Goal: Task Accomplishment & Management: Manage account settings

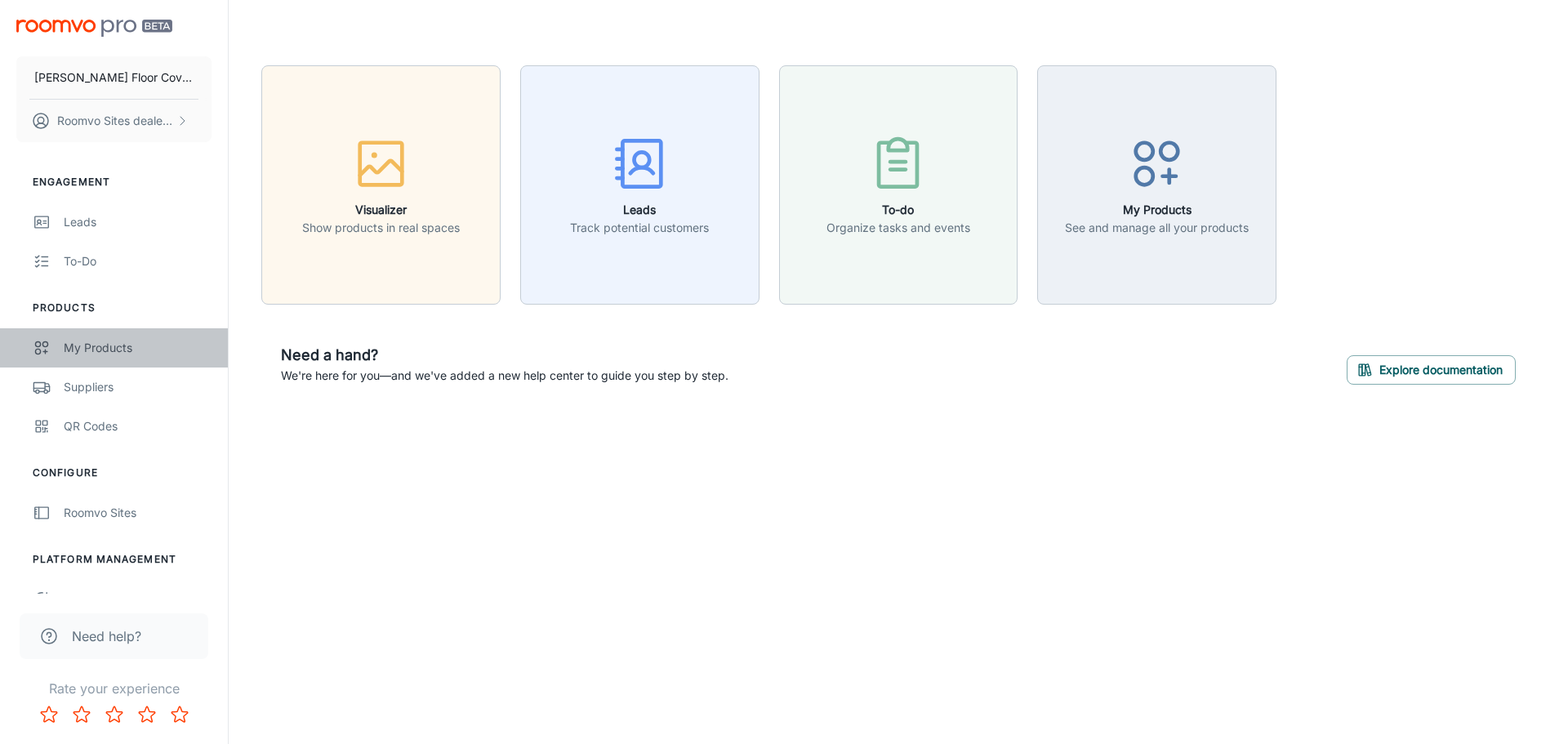
click at [69, 339] on div "My Products" at bounding box center [138, 348] width 148 height 18
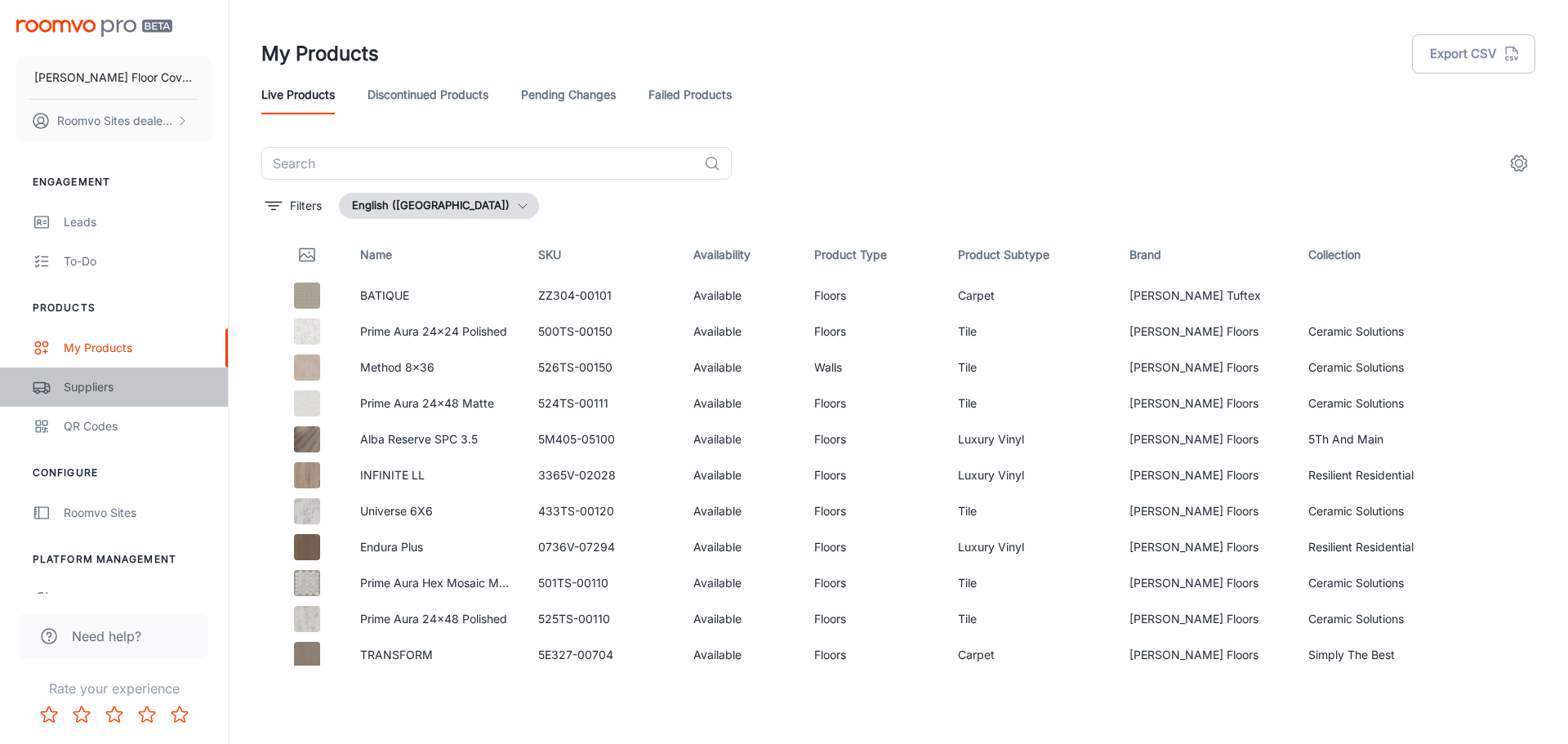
click at [70, 380] on div "Suppliers" at bounding box center [138, 387] width 148 height 18
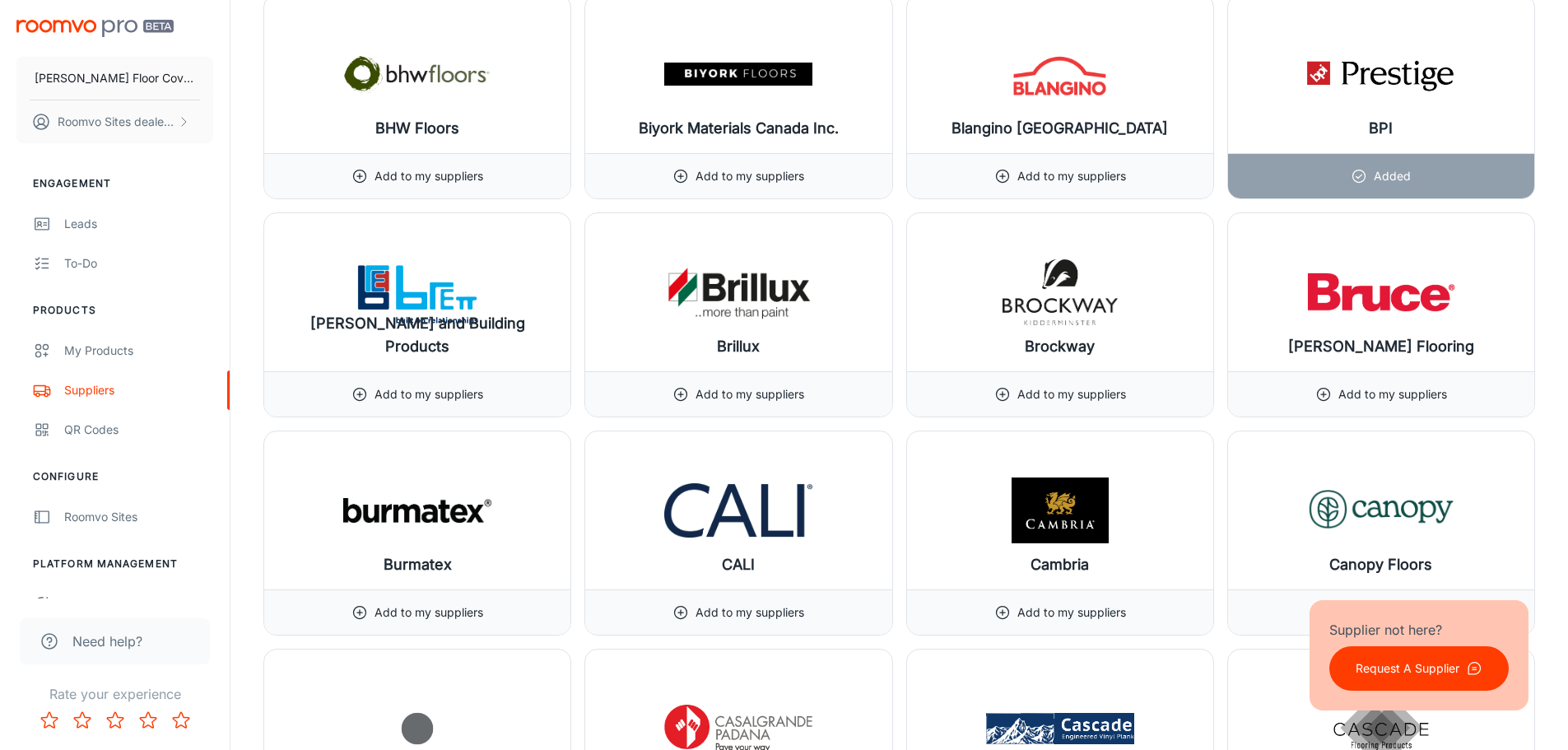
scroll to position [4199, 0]
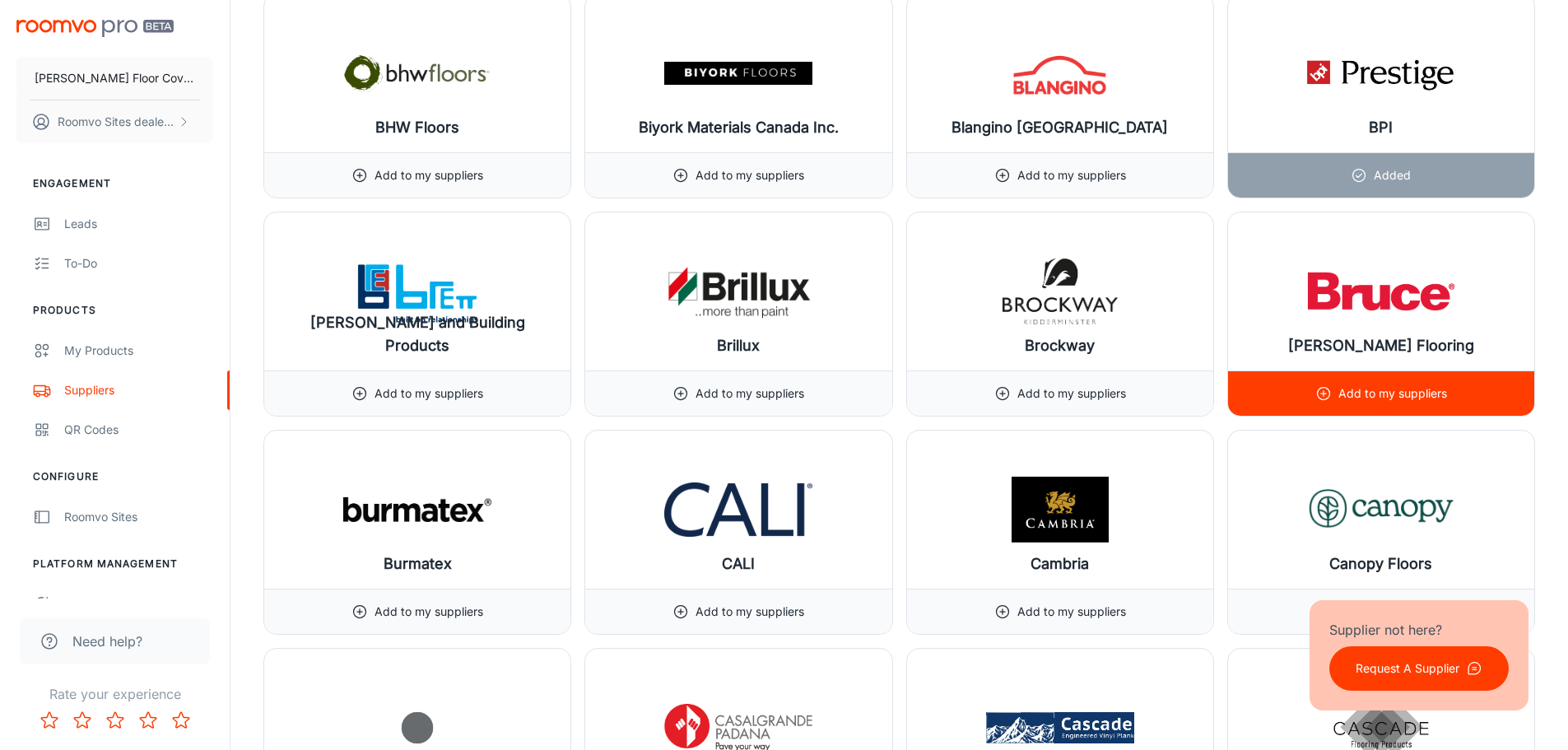
click at [1322, 390] on icon at bounding box center [1323, 393] width 16 height 16
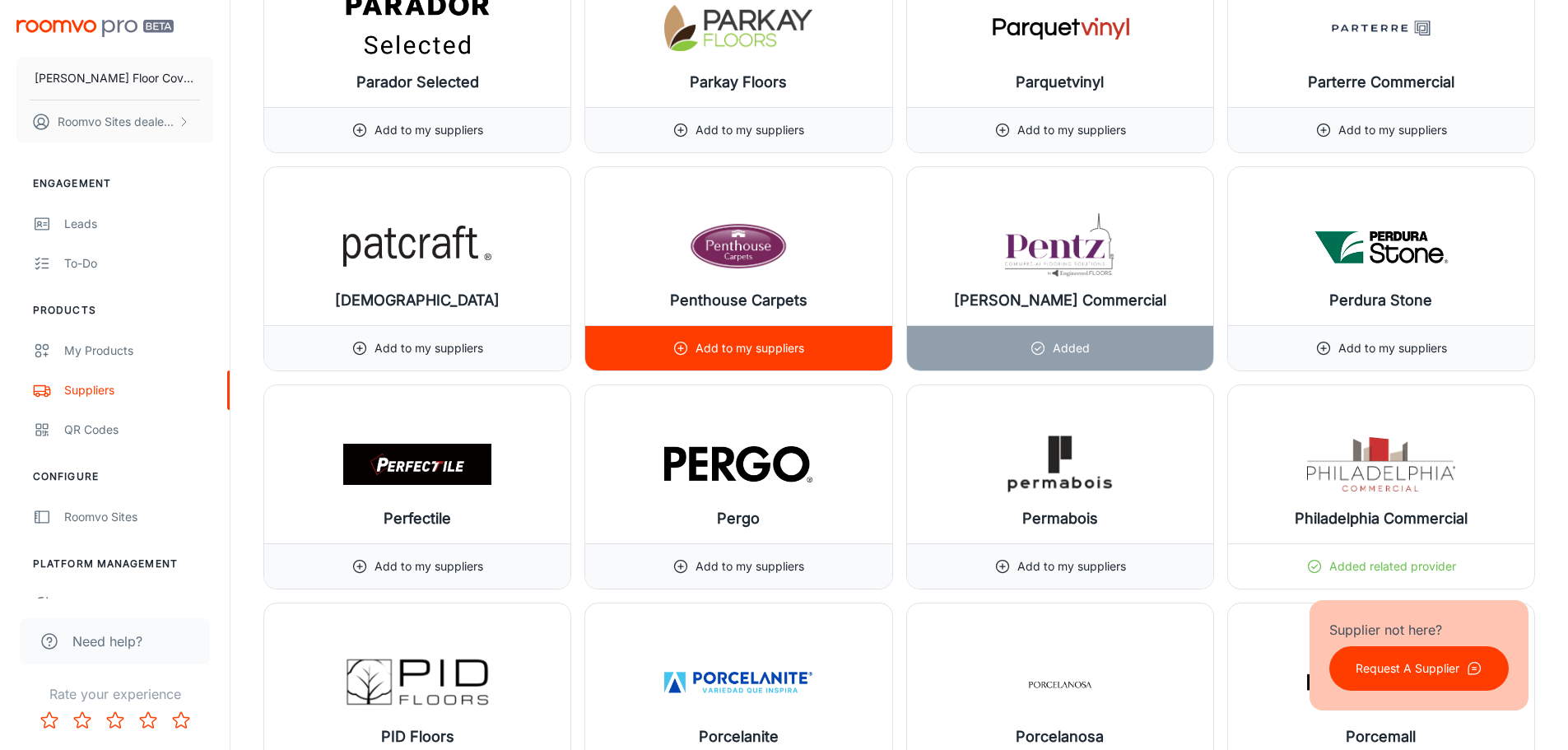
scroll to position [15889, 0]
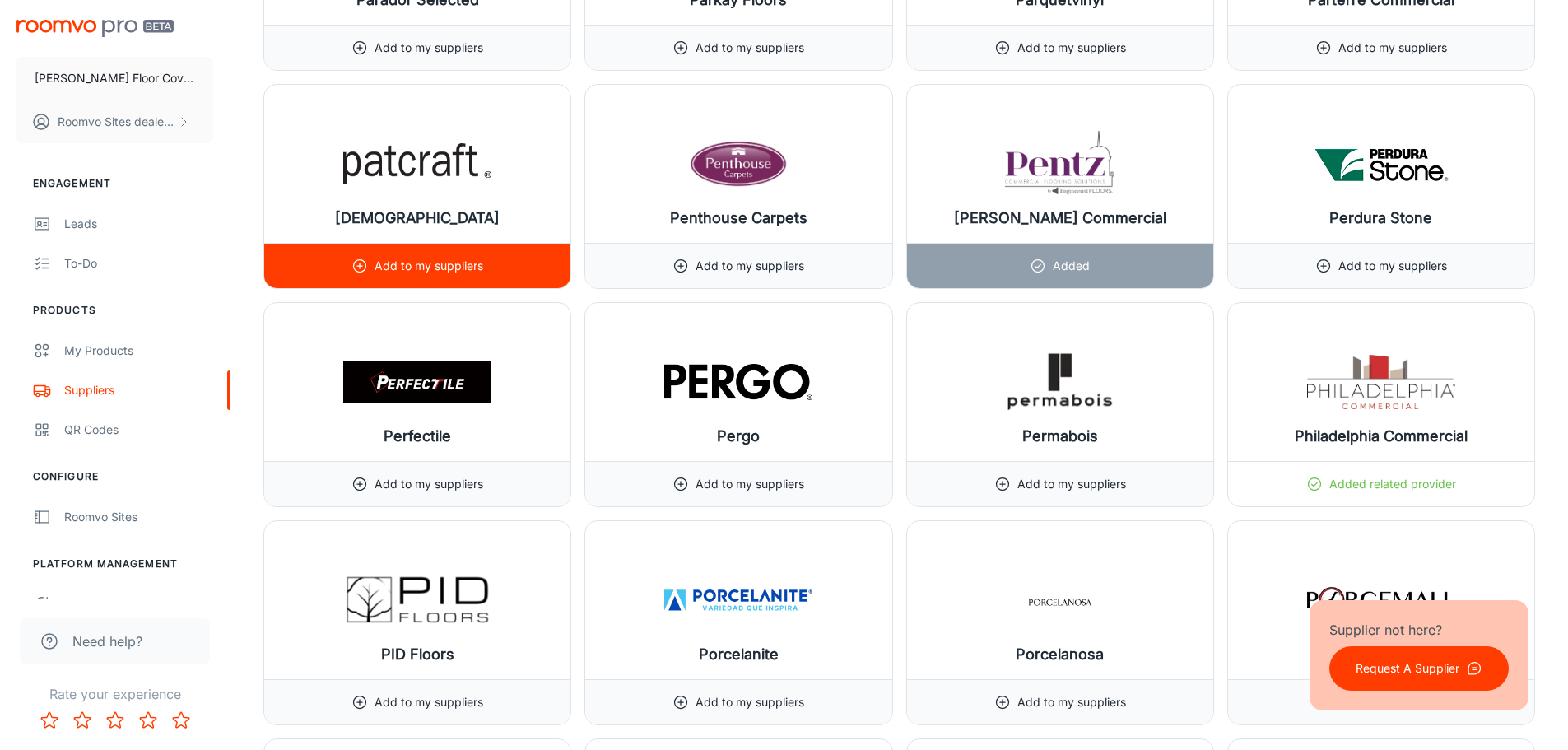
click at [524, 274] on div "Add to my suppliers" at bounding box center [417, 266] width 306 height 46
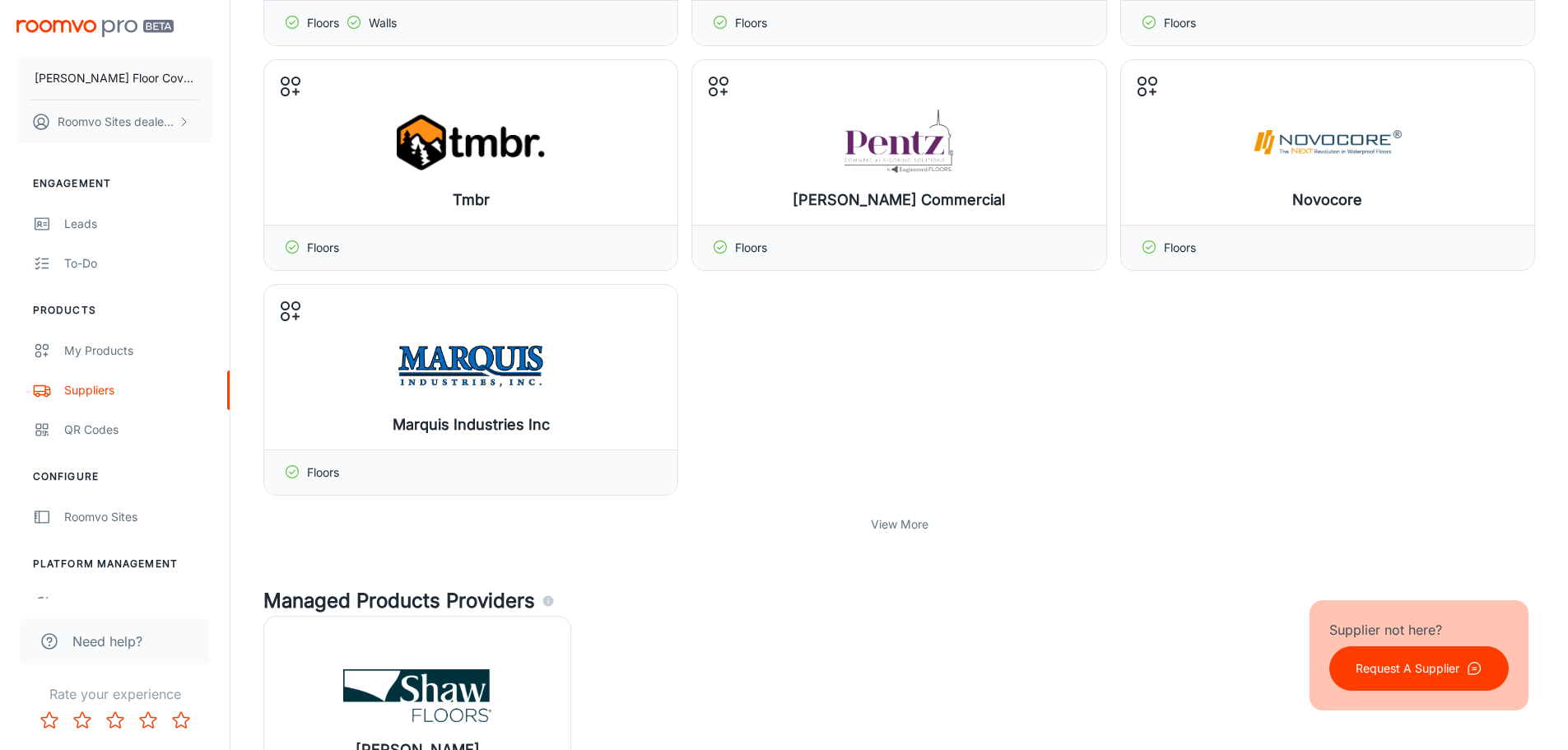
scroll to position [0, 0]
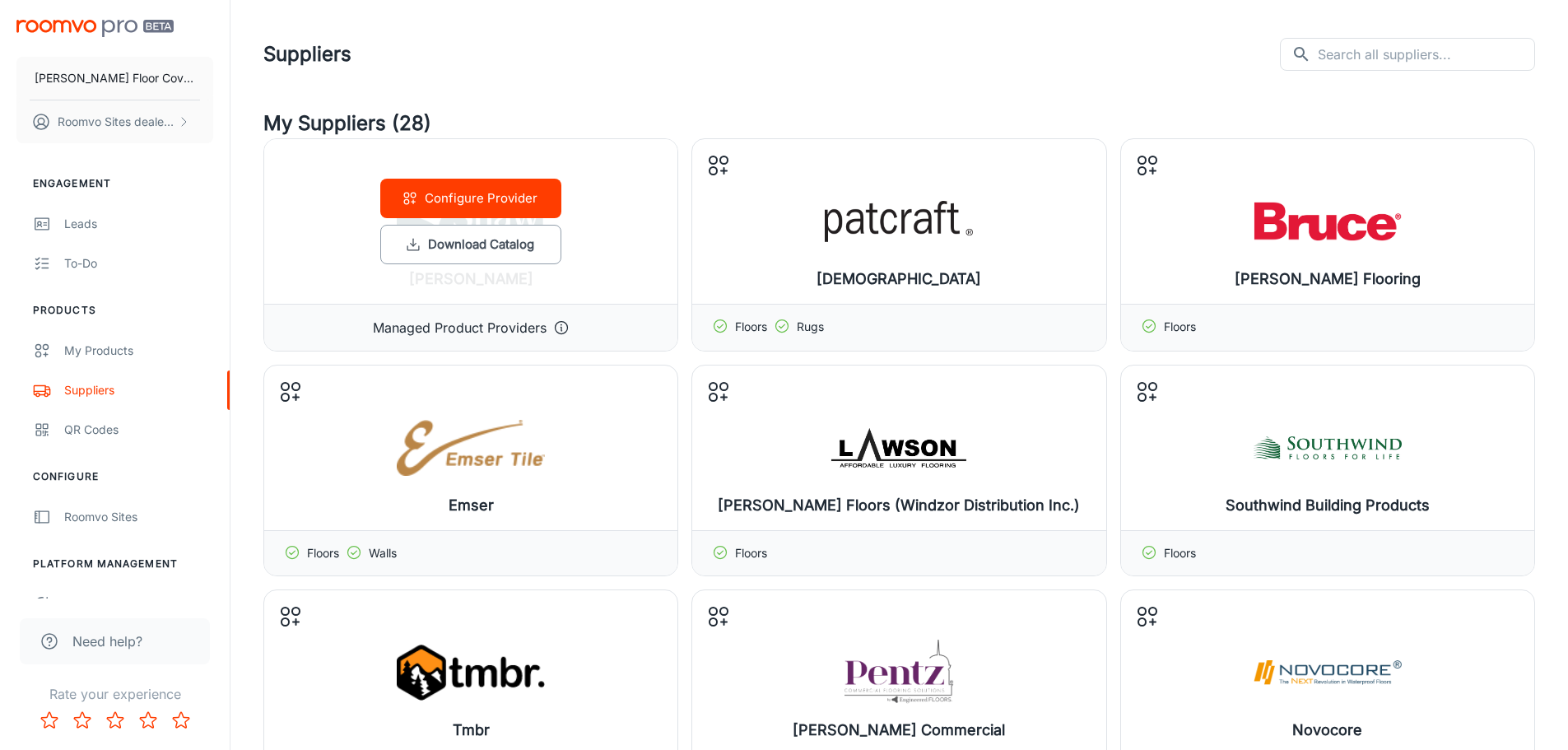
click at [443, 200] on button "Configure Provider" at bounding box center [470, 198] width 181 height 39
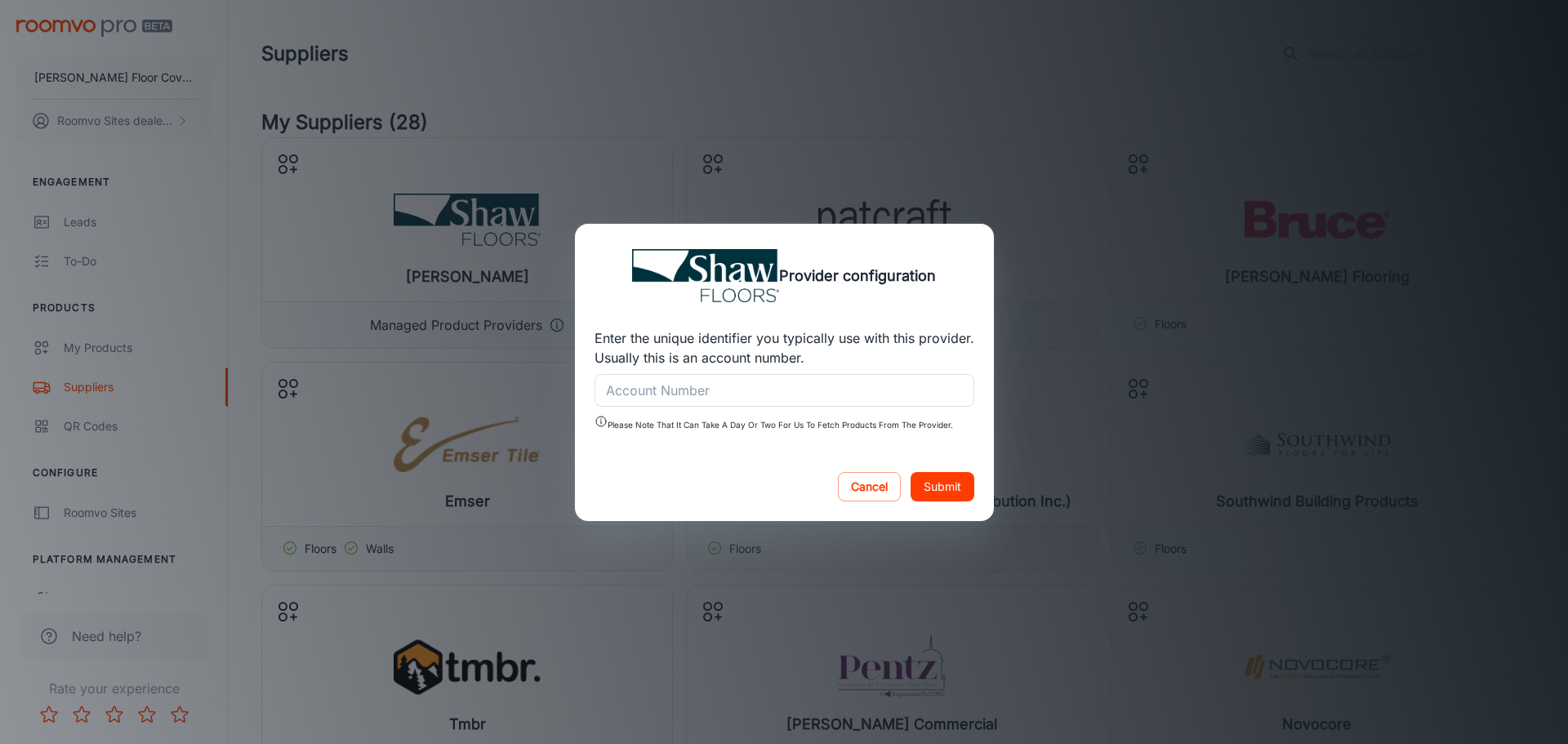
click at [643, 380] on div "Account Number Account Number" at bounding box center [784, 390] width 380 height 33
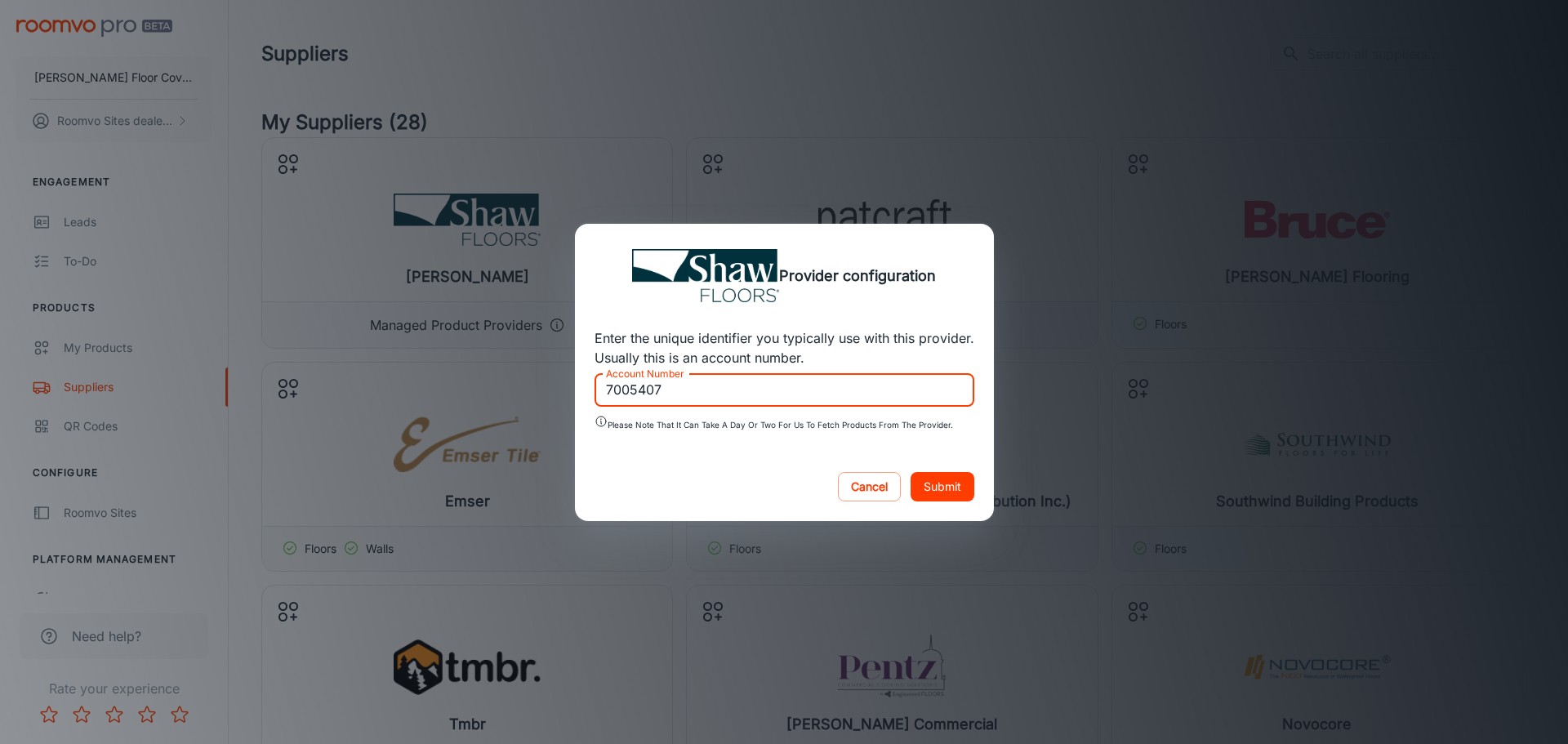
type input "7005407"
click at [949, 475] on button "Submit" at bounding box center [942, 487] width 64 height 30
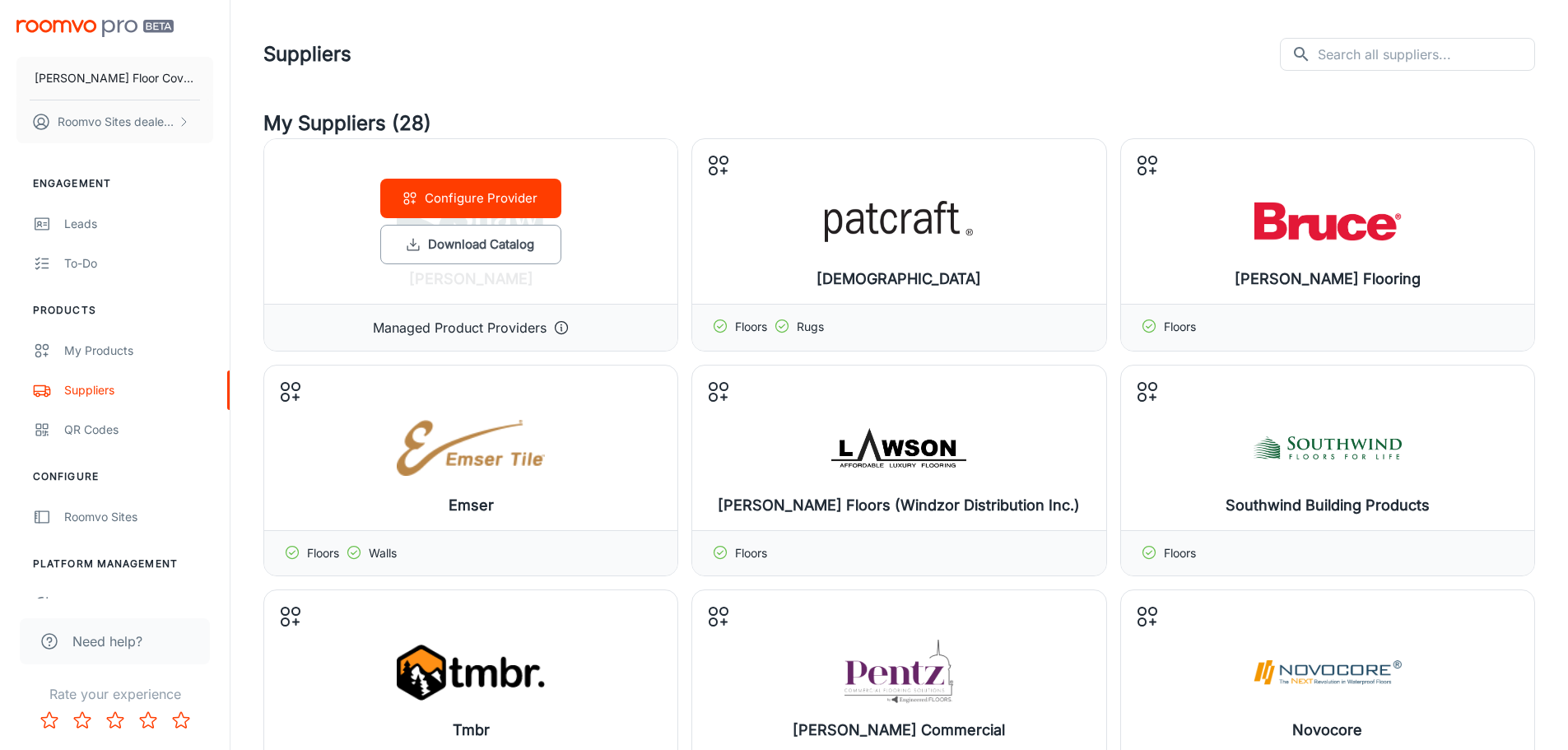
click at [475, 204] on button "Configure Provider" at bounding box center [470, 198] width 181 height 39
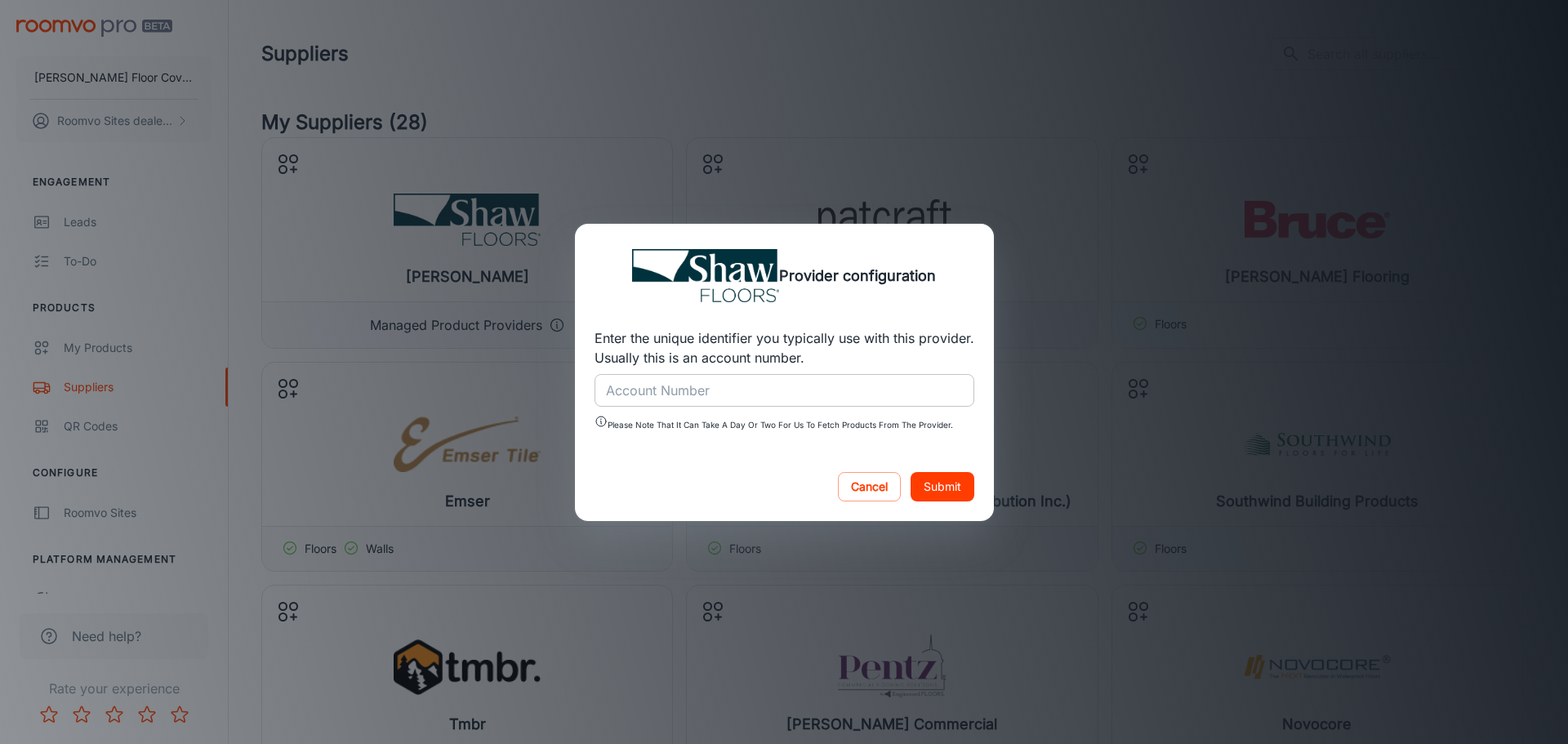
click at [639, 387] on input "Account Number" at bounding box center [784, 390] width 380 height 33
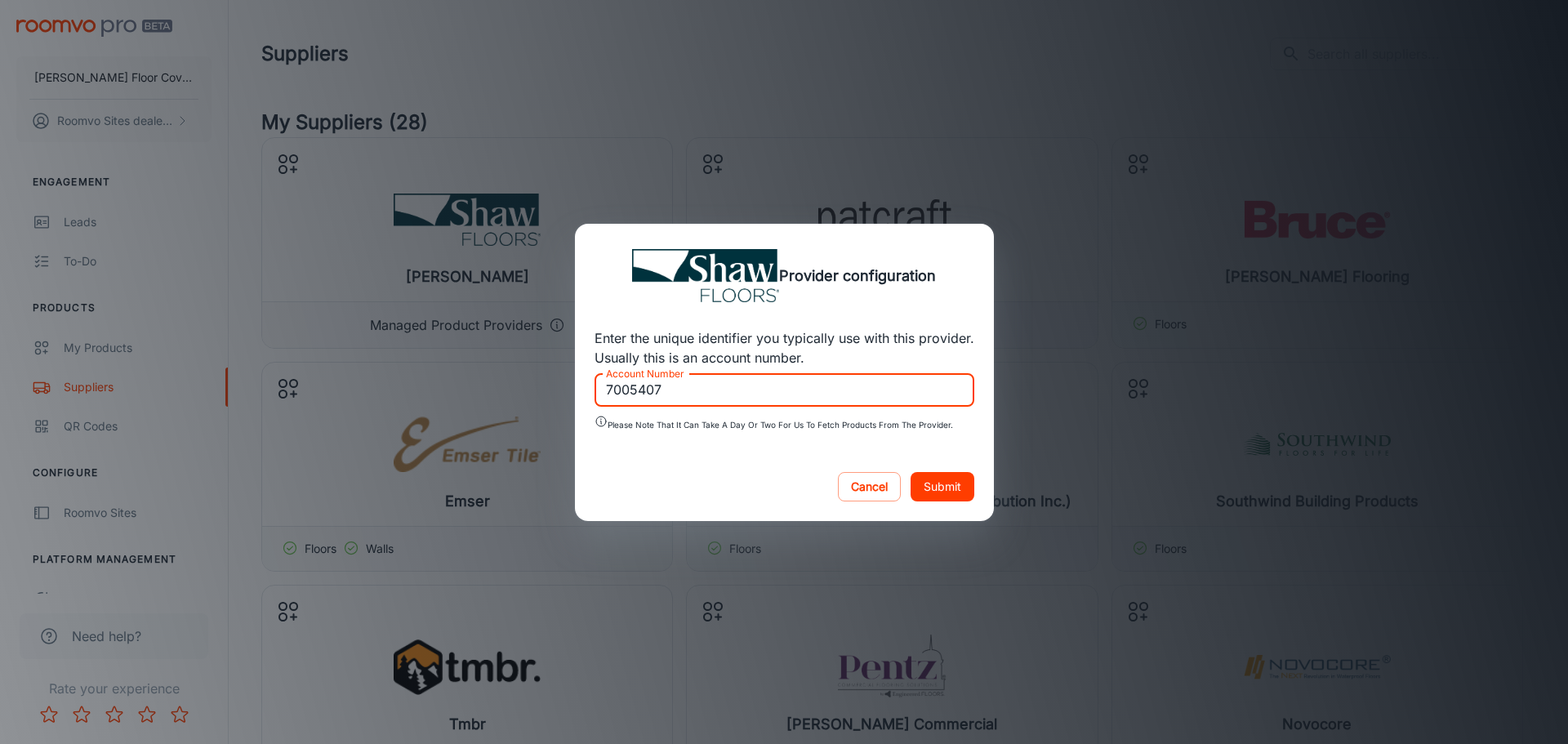
type input "7005407"
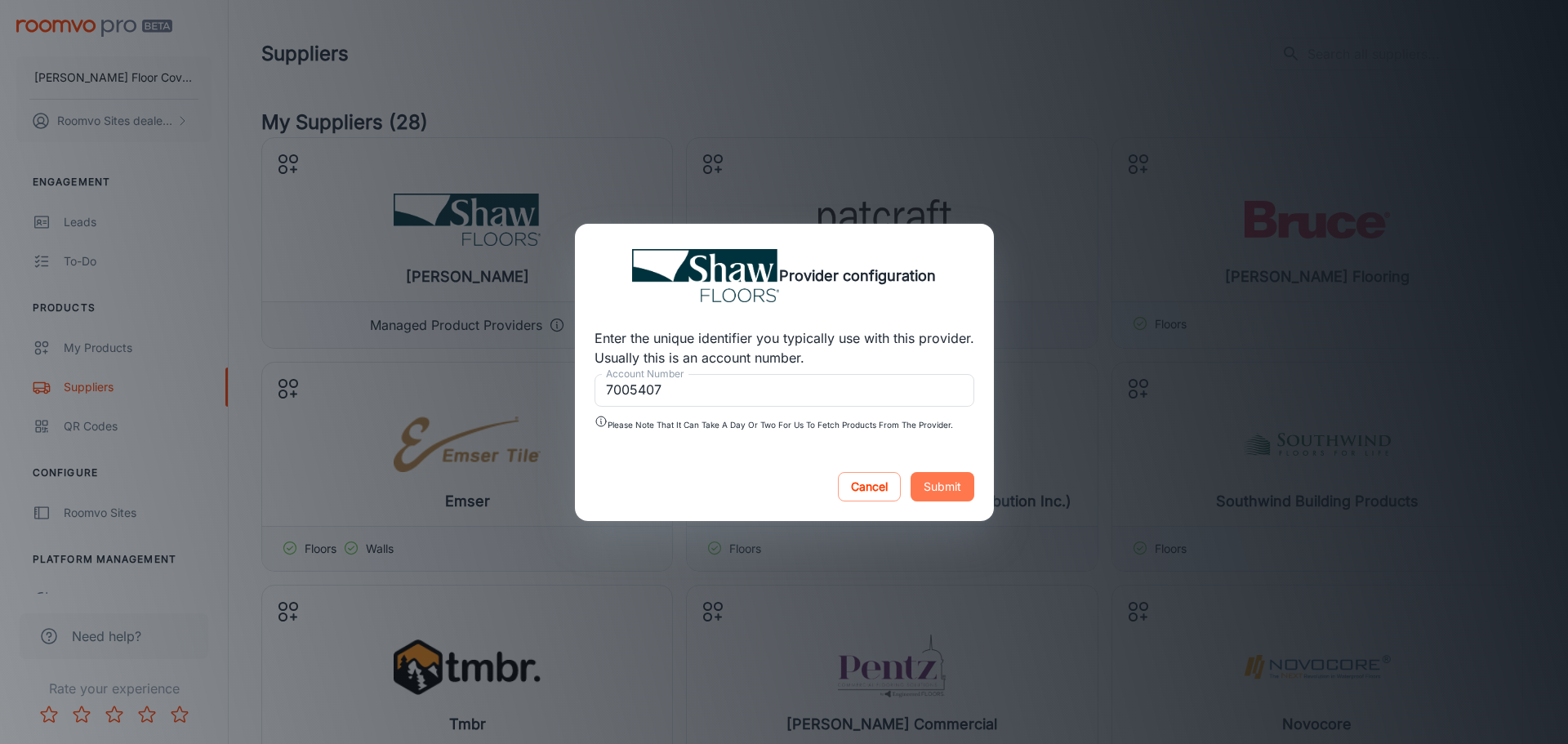
click at [938, 483] on button "Submit" at bounding box center [942, 487] width 64 height 30
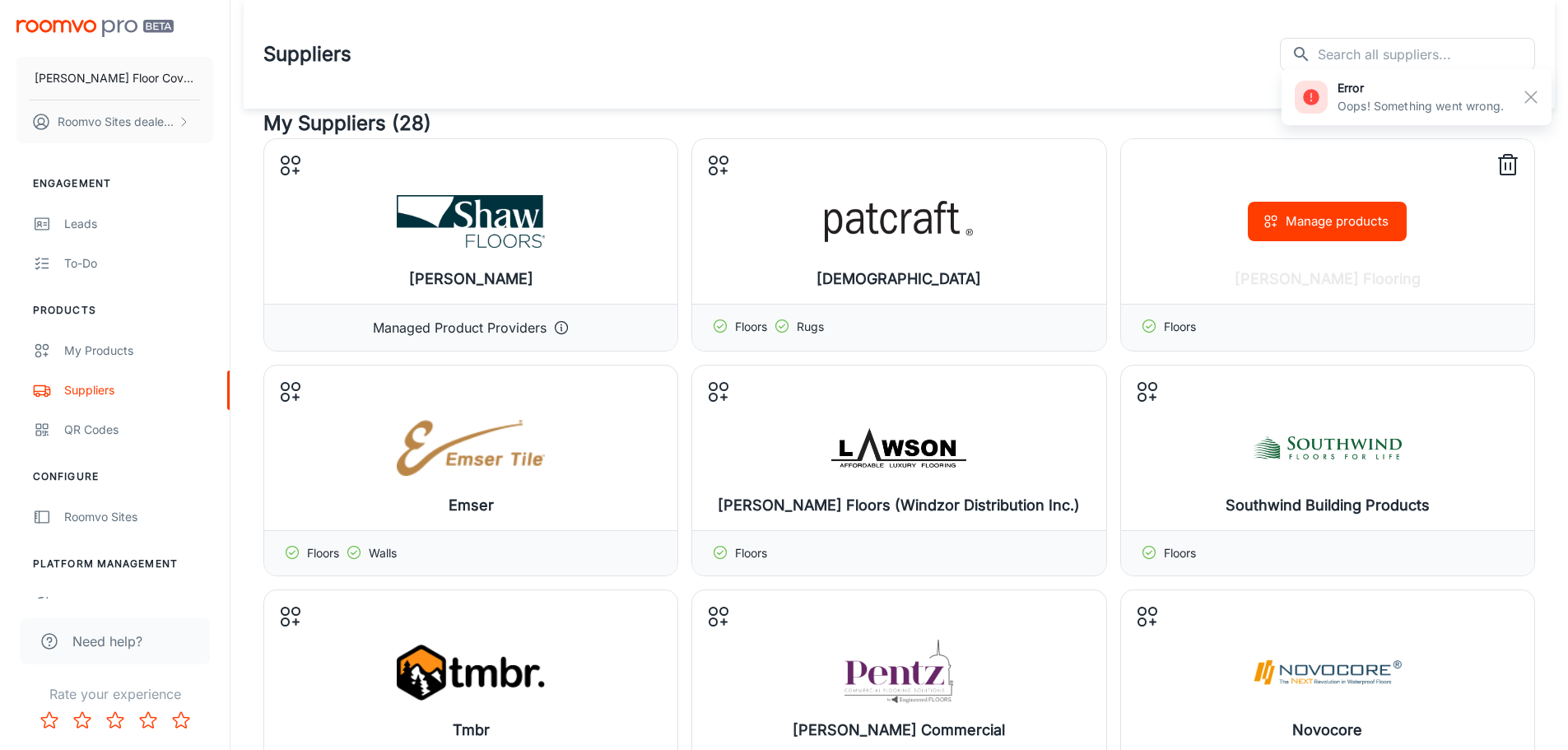
scroll to position [82, 0]
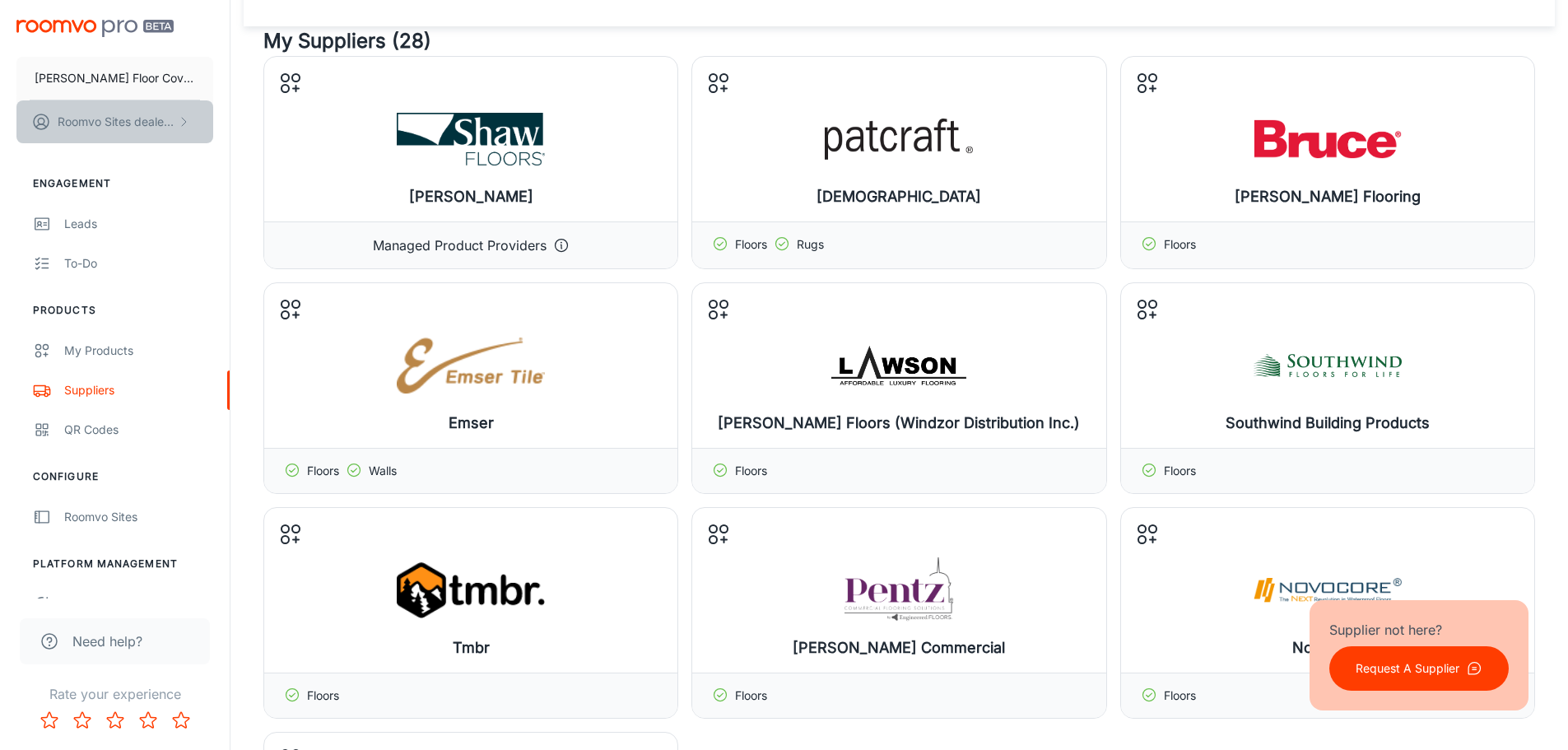
click at [108, 125] on p "Roomvo Sites dealer last name" at bounding box center [116, 122] width 116 height 18
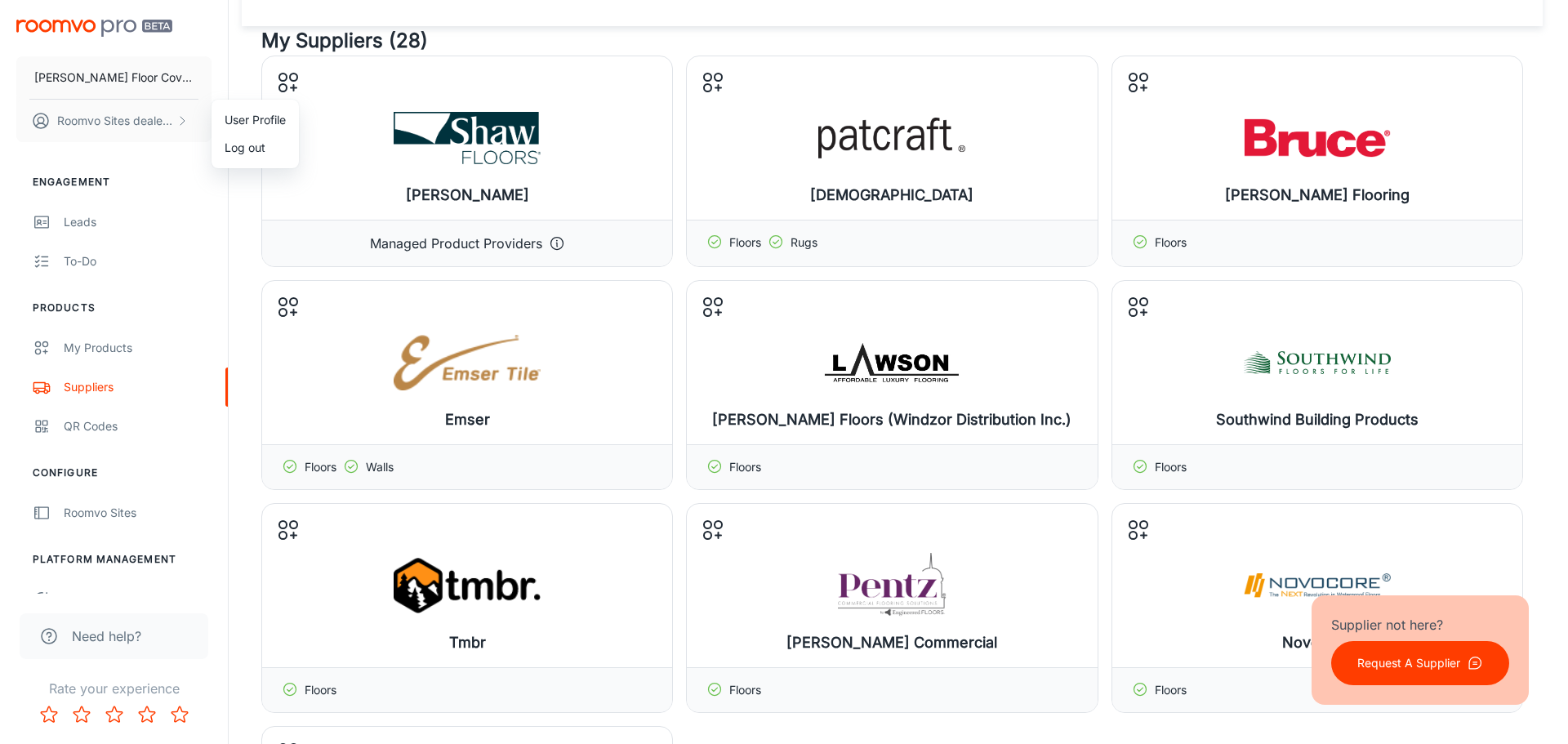
click at [70, 261] on div at bounding box center [784, 372] width 1568 height 744
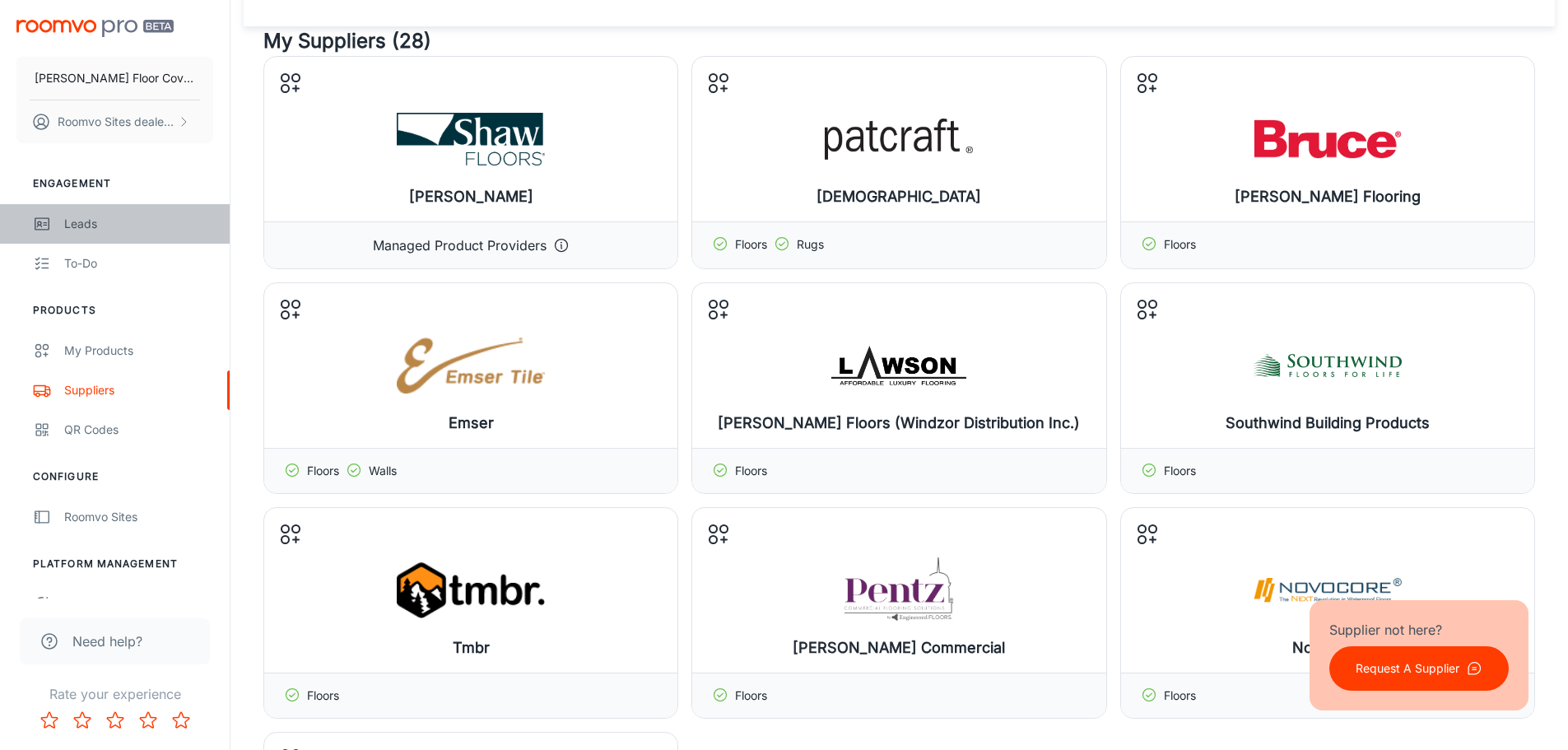
click at [67, 228] on div "Leads" at bounding box center [139, 224] width 149 height 18
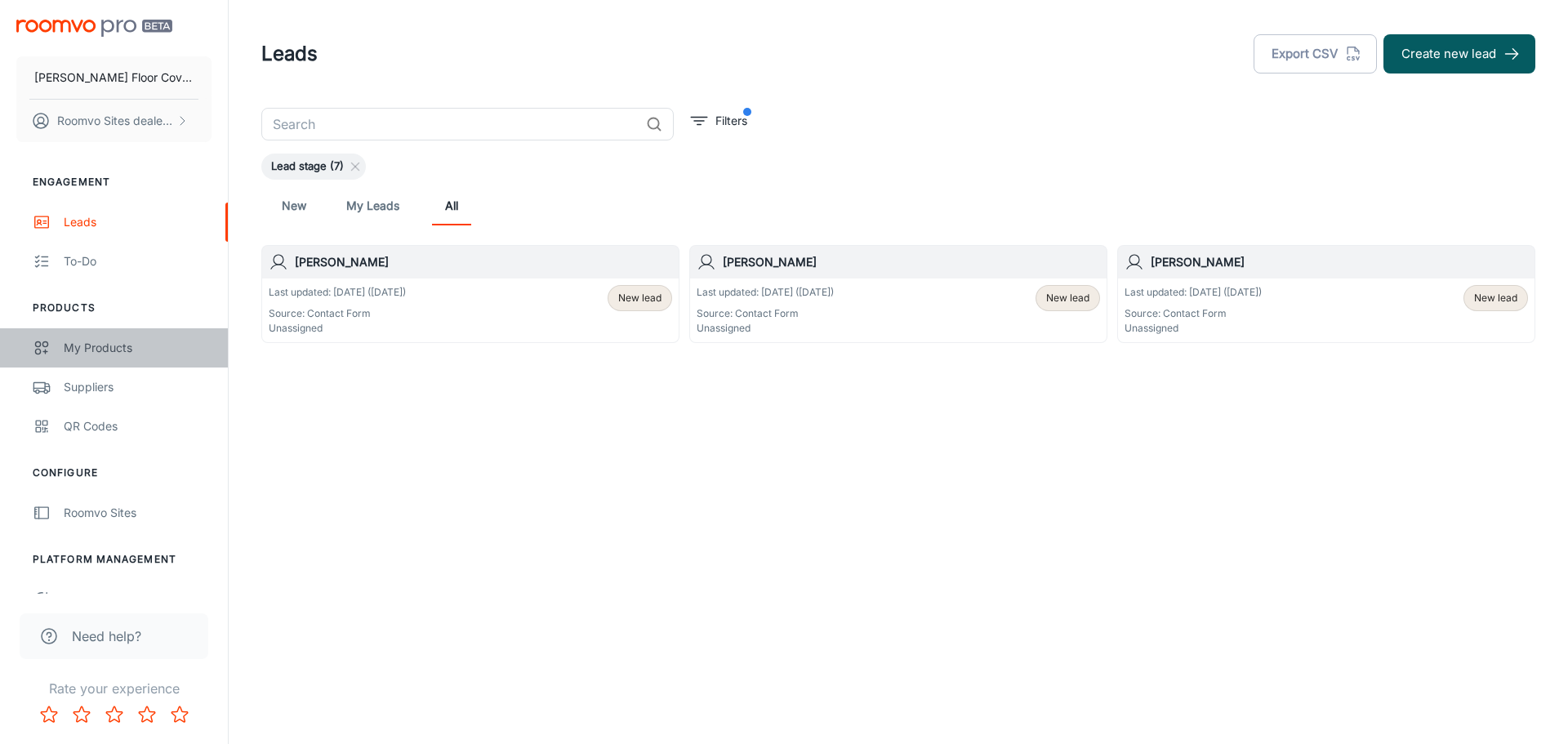
click at [82, 354] on div "My Products" at bounding box center [138, 348] width 148 height 18
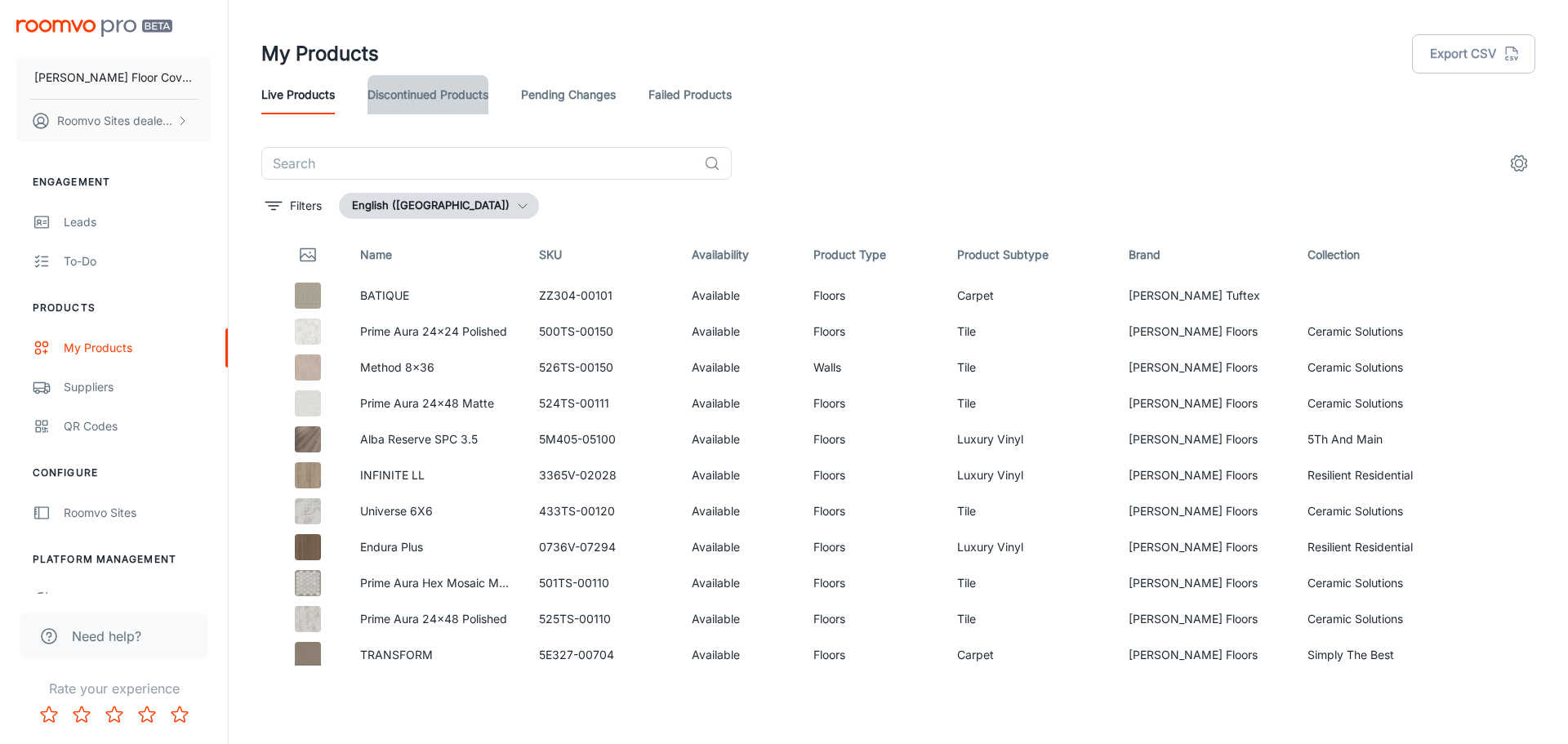
click at [459, 96] on link "Discontinued Products" at bounding box center [428, 94] width 121 height 39
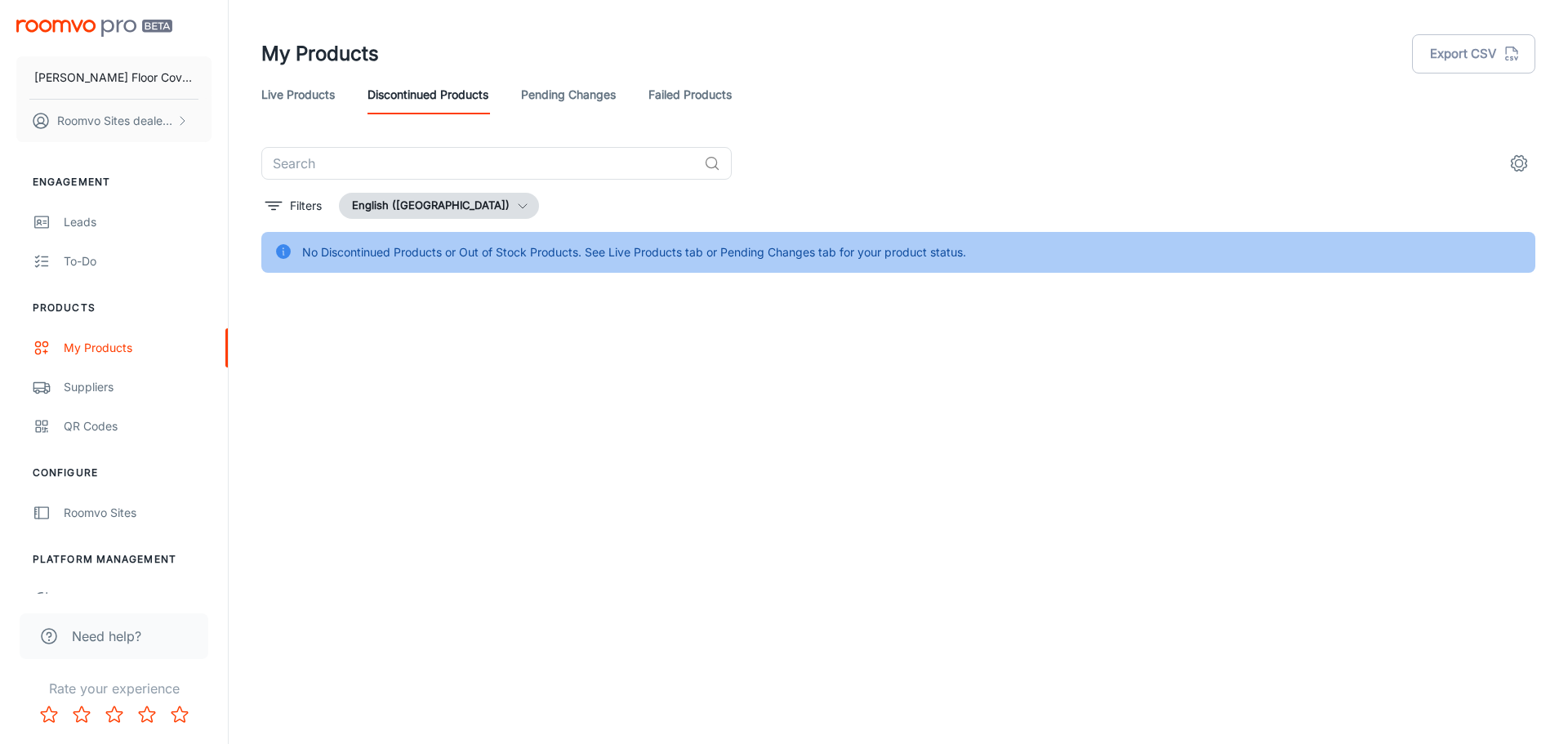
click at [559, 90] on link "Pending Changes" at bounding box center [568, 94] width 95 height 39
click at [663, 97] on link "Failed Products" at bounding box center [690, 94] width 83 height 39
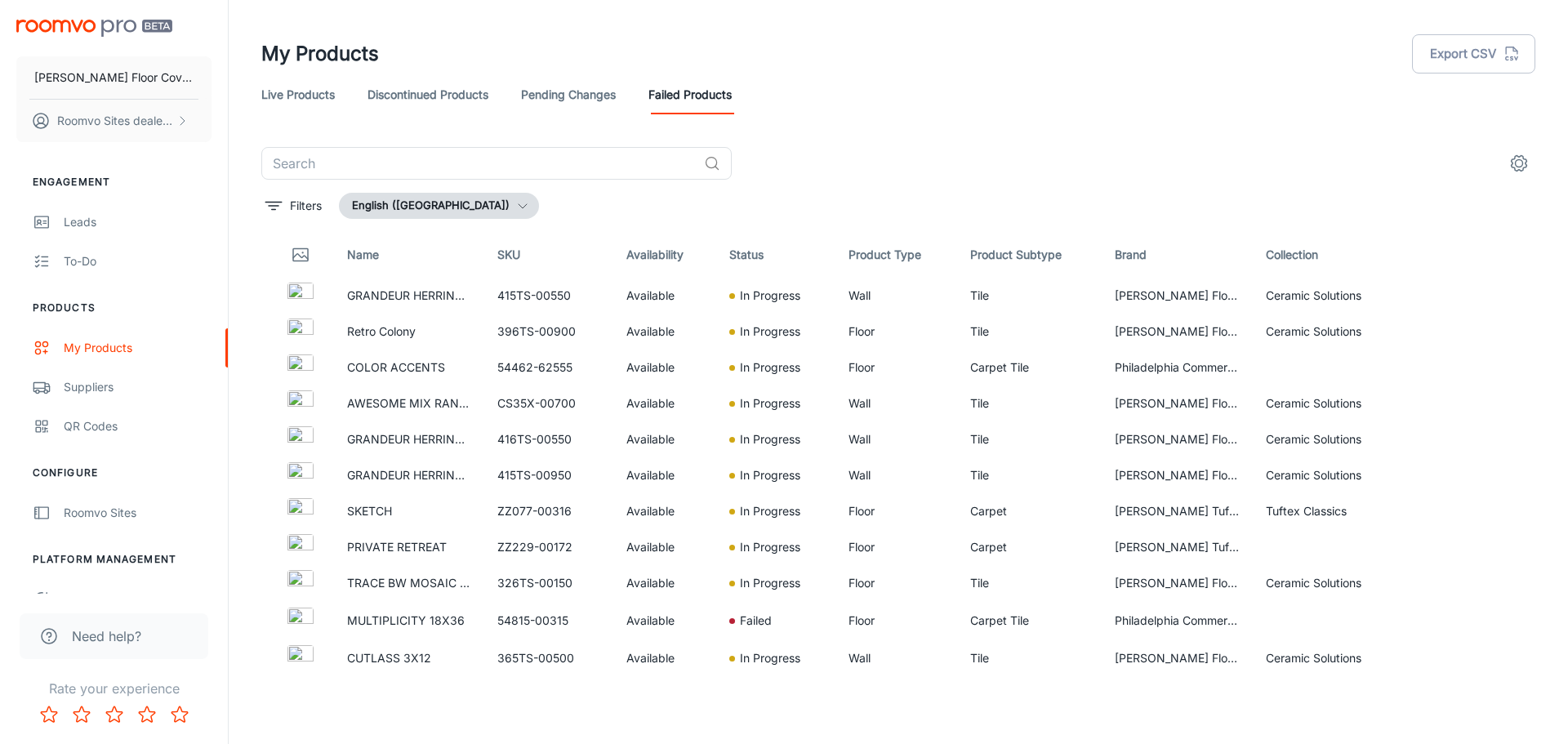
click at [559, 98] on link "Pending Changes" at bounding box center [568, 94] width 95 height 39
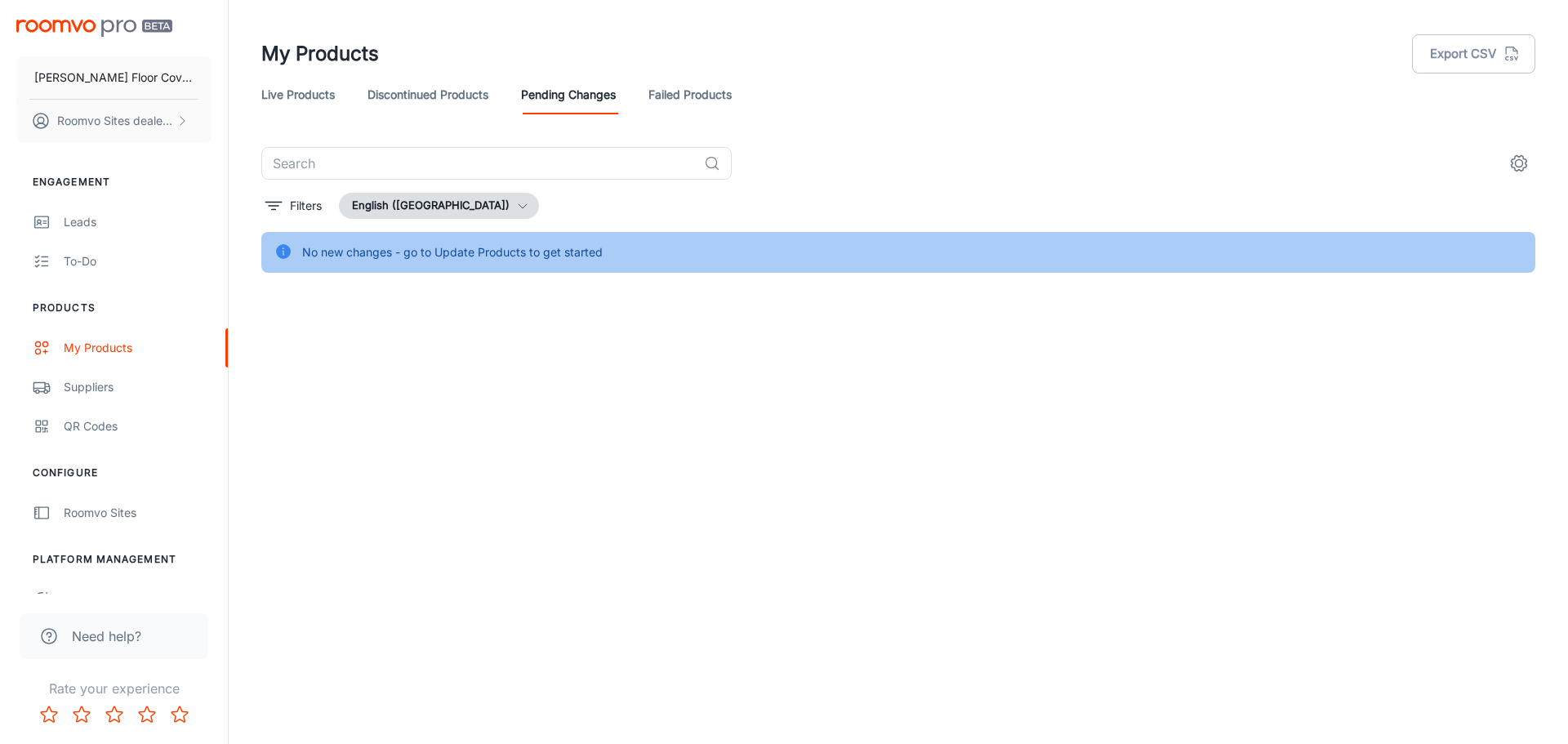
click at [421, 95] on link "Discontinued Products" at bounding box center [428, 94] width 121 height 39
click at [333, 99] on link "Live Products" at bounding box center [297, 94] width 73 height 39
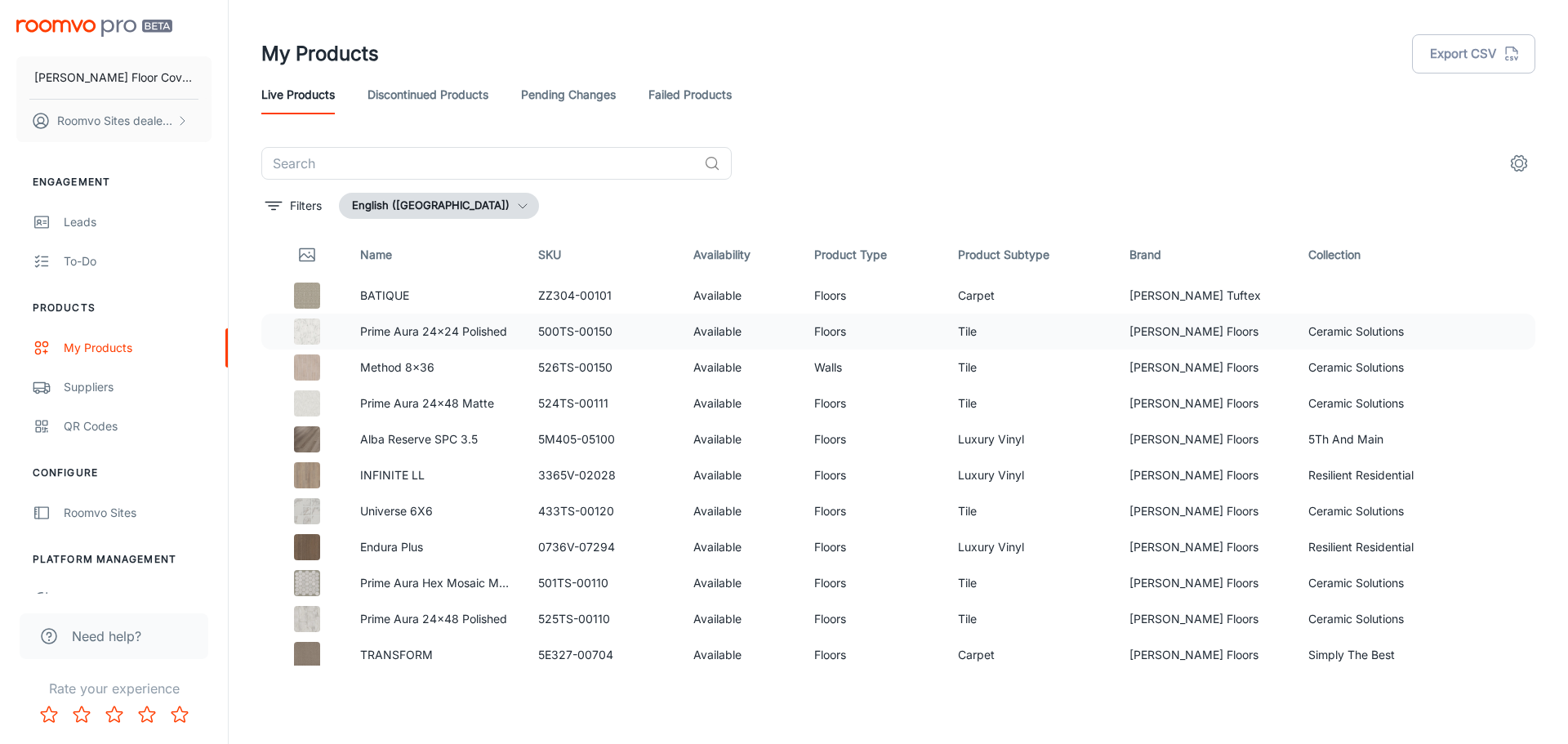
click at [377, 340] on td "Prime Aura 24x24 Polished" at bounding box center [435, 331] width 178 height 36
drag, startPoint x: 1026, startPoint y: 370, endPoint x: 428, endPoint y: 381, distance: 598.1
click at [428, 381] on td "Method 8x36" at bounding box center [435, 367] width 178 height 36
